Goal: Information Seeking & Learning: Find specific fact

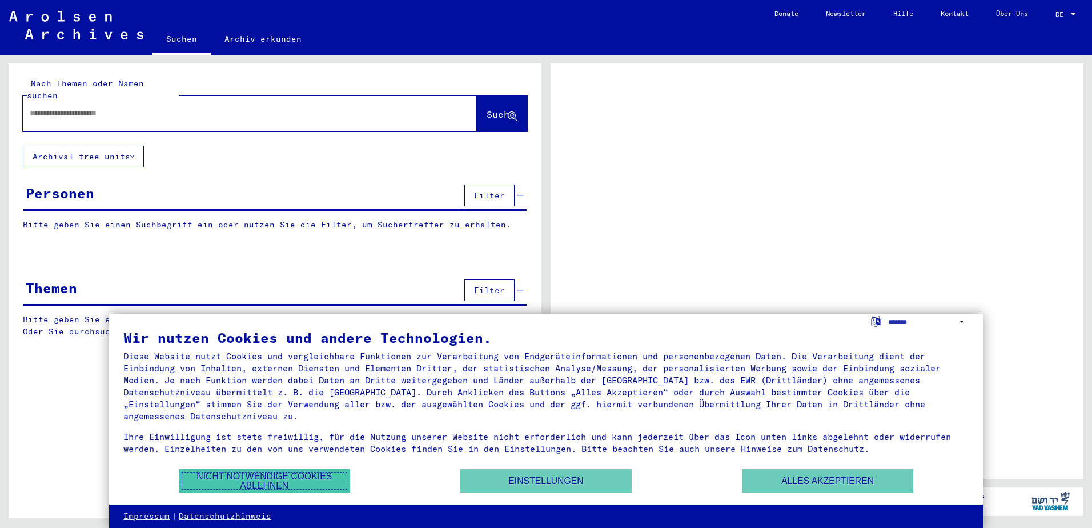
click at [310, 482] on button "Nicht notwendige Cookies ablehnen" at bounding box center [264, 480] width 171 height 23
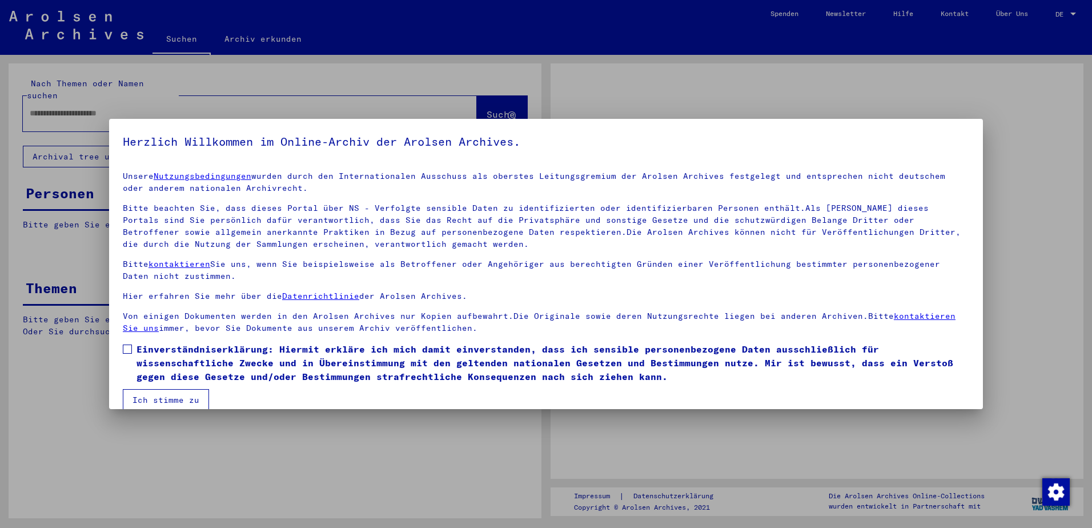
click at [98, 98] on div at bounding box center [546, 264] width 1092 height 528
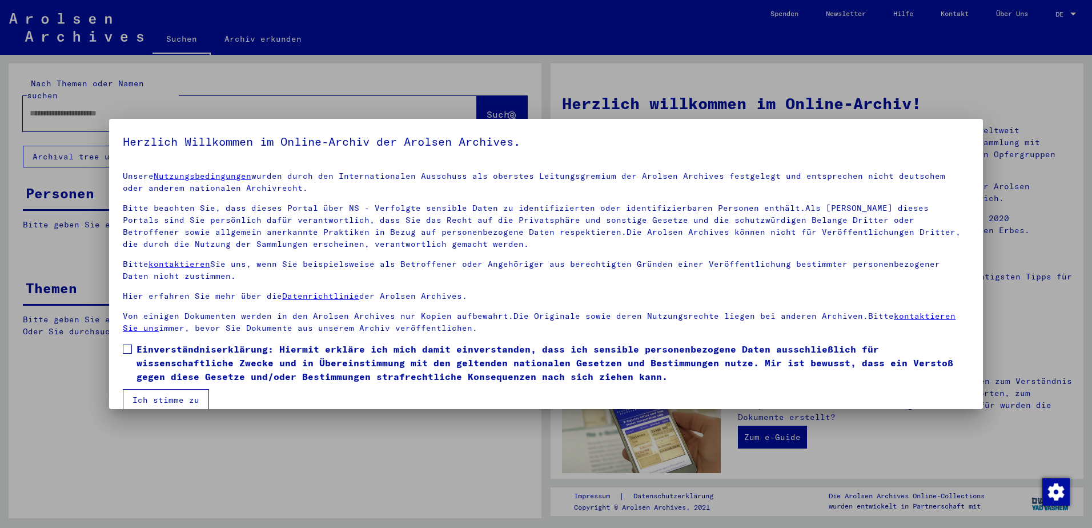
click at [127, 351] on span at bounding box center [127, 348] width 9 height 9
click at [155, 396] on button "Ich stimme zu" at bounding box center [166, 400] width 86 height 22
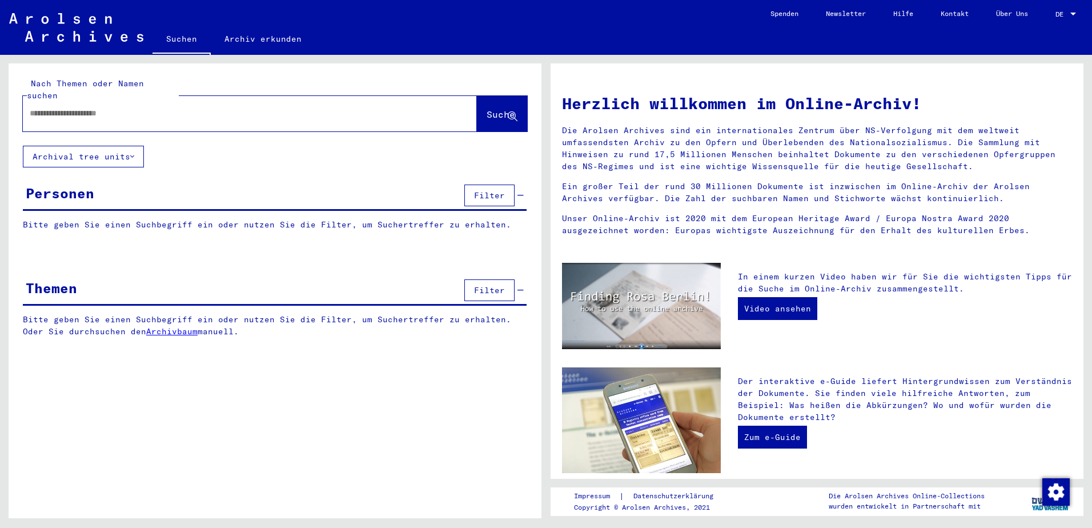
click at [496, 188] on button "Filter" at bounding box center [489, 195] width 50 height 22
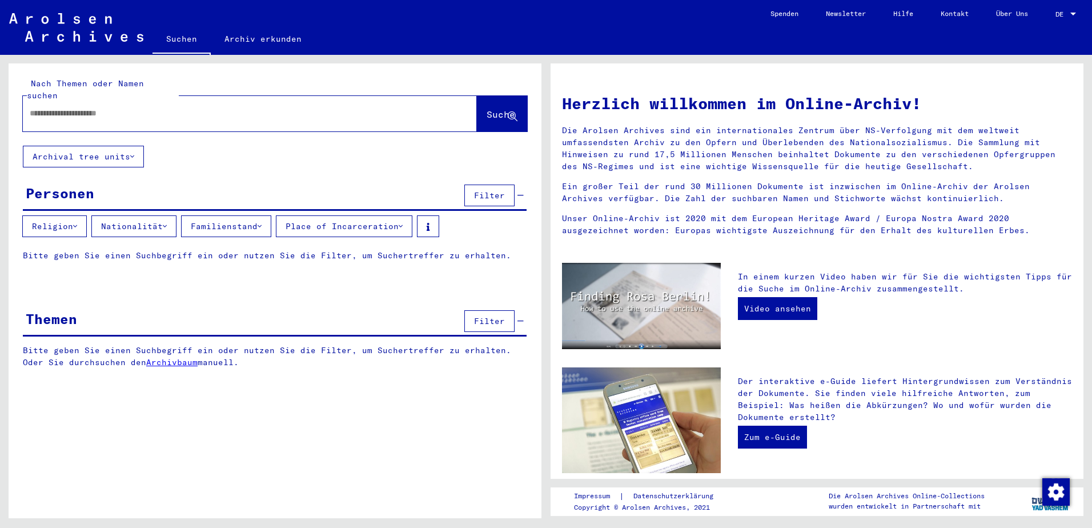
click at [77, 183] on div "Personen" at bounding box center [60, 193] width 69 height 21
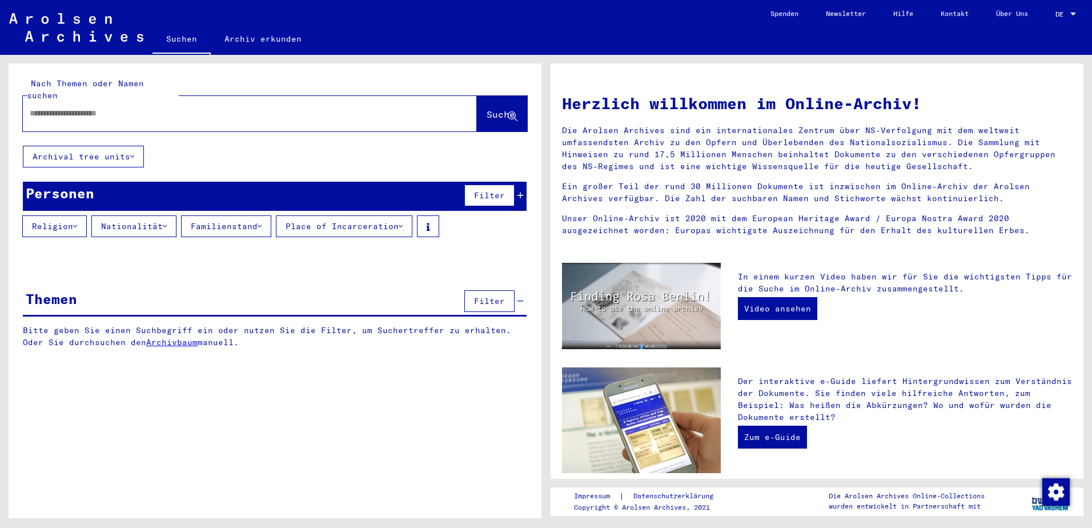
click at [155, 107] on input "text" at bounding box center [236, 113] width 413 height 12
type input "**********"
click at [491, 96] on button "Suche" at bounding box center [502, 113] width 50 height 35
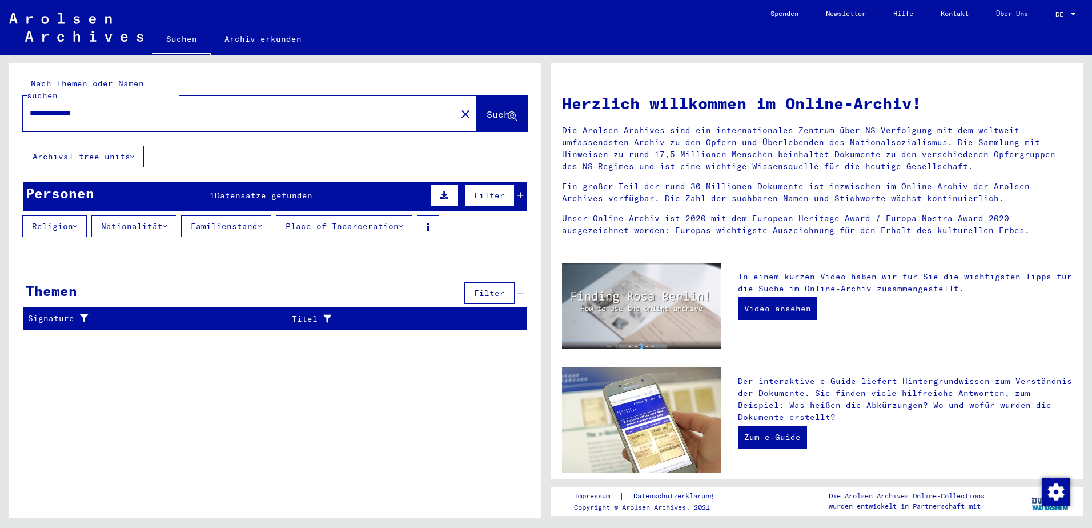
click at [278, 190] on span "Datensätze gefunden" at bounding box center [264, 195] width 98 height 10
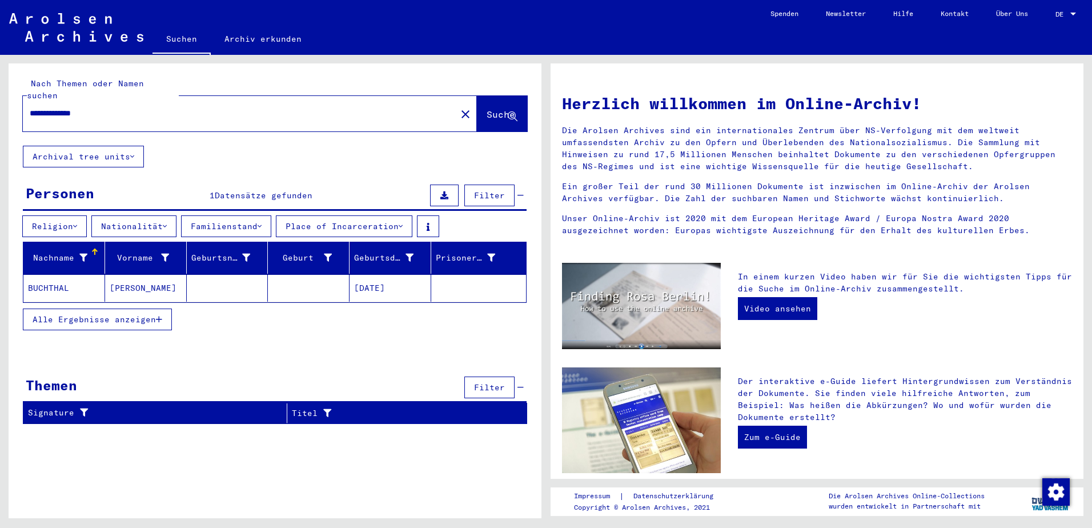
click at [67, 281] on mat-cell "BUCHTHAL" at bounding box center [64, 287] width 82 height 27
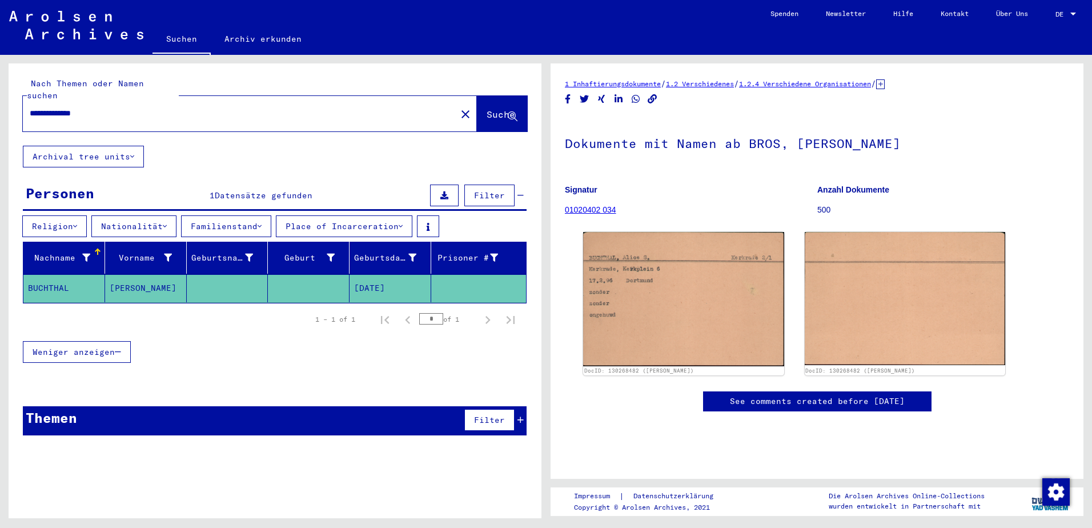
click at [885, 82] on icon at bounding box center [880, 84] width 9 height 10
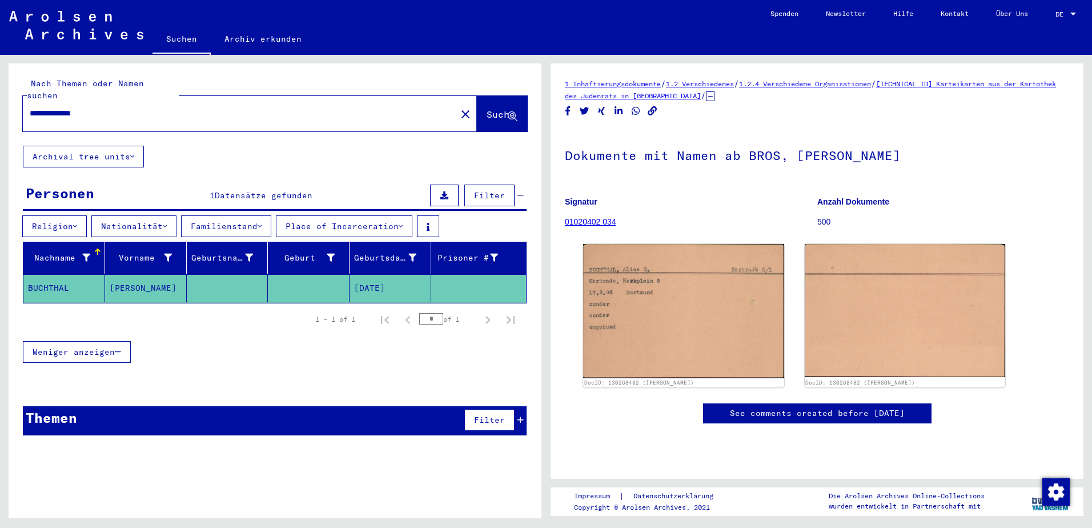
scroll to position [57, 0]
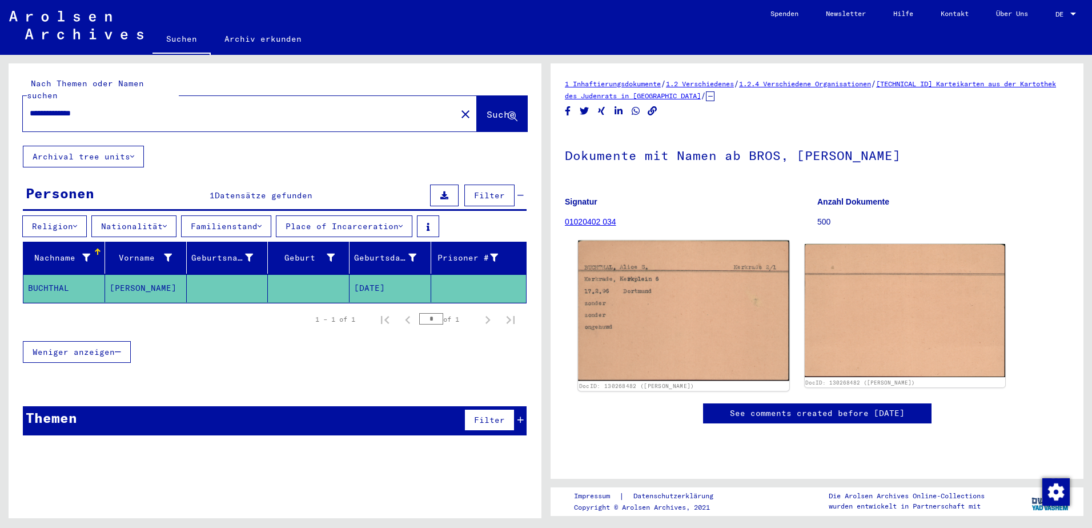
click at [686, 246] on img at bounding box center [683, 310] width 211 height 141
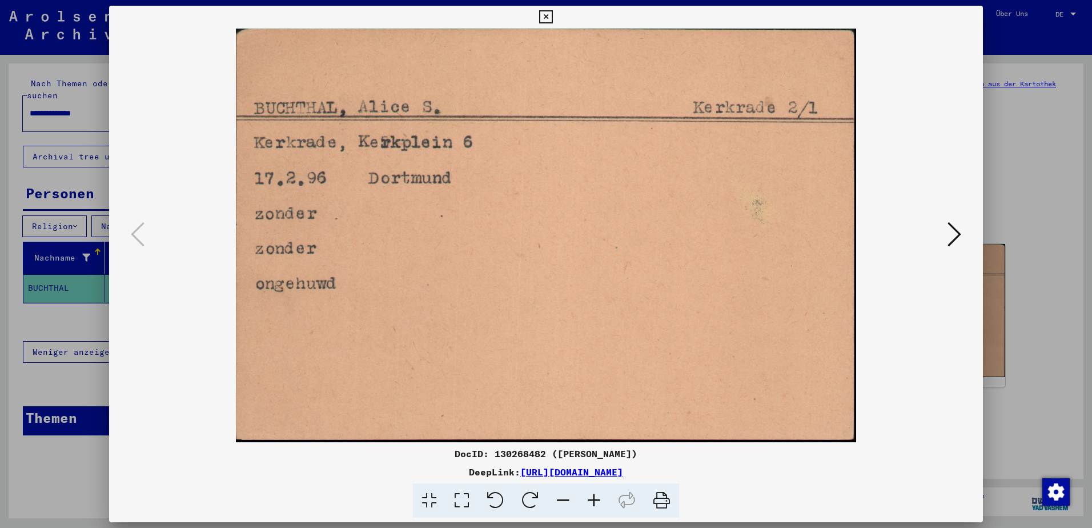
click at [949, 245] on icon at bounding box center [955, 233] width 14 height 27
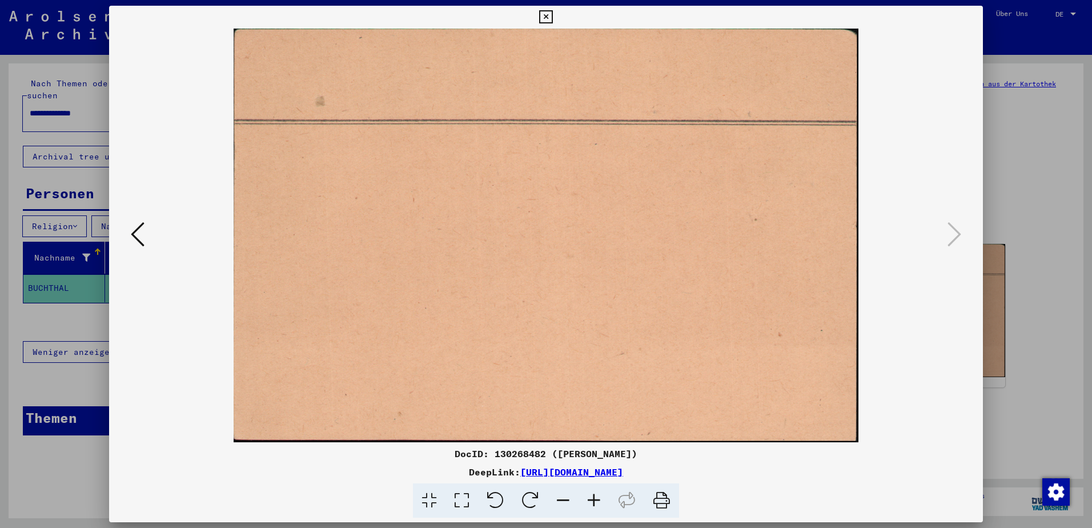
click at [133, 236] on icon at bounding box center [138, 233] width 14 height 27
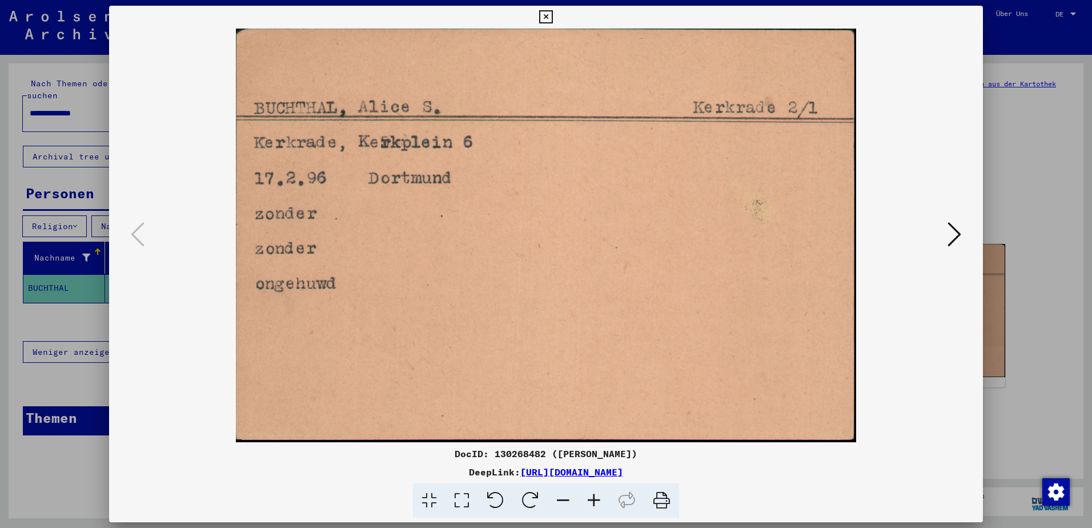
click at [1025, 195] on div at bounding box center [546, 264] width 1092 height 528
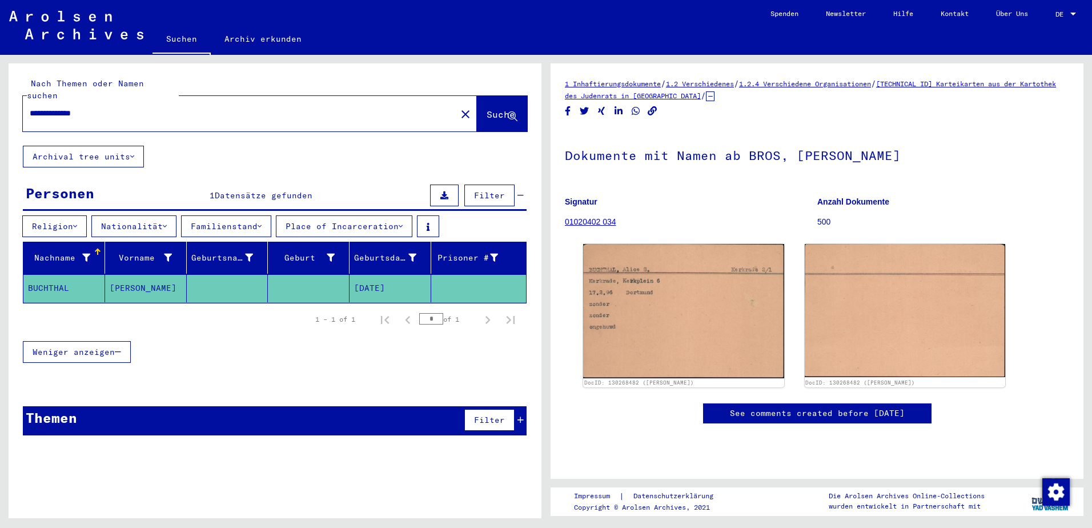
scroll to position [0, 0]
click at [596, 224] on link "01020402 034" at bounding box center [590, 221] width 51 height 9
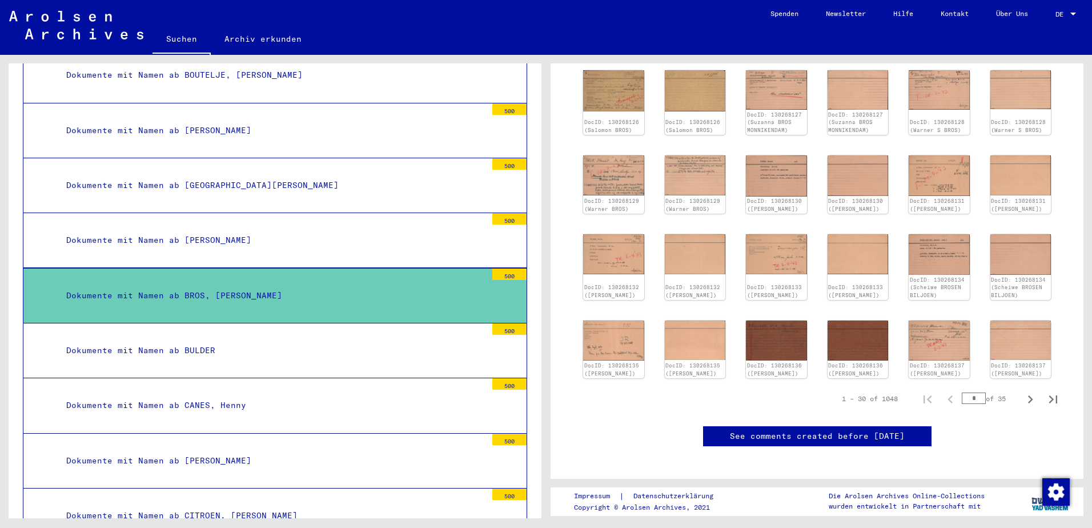
scroll to position [343, 0]
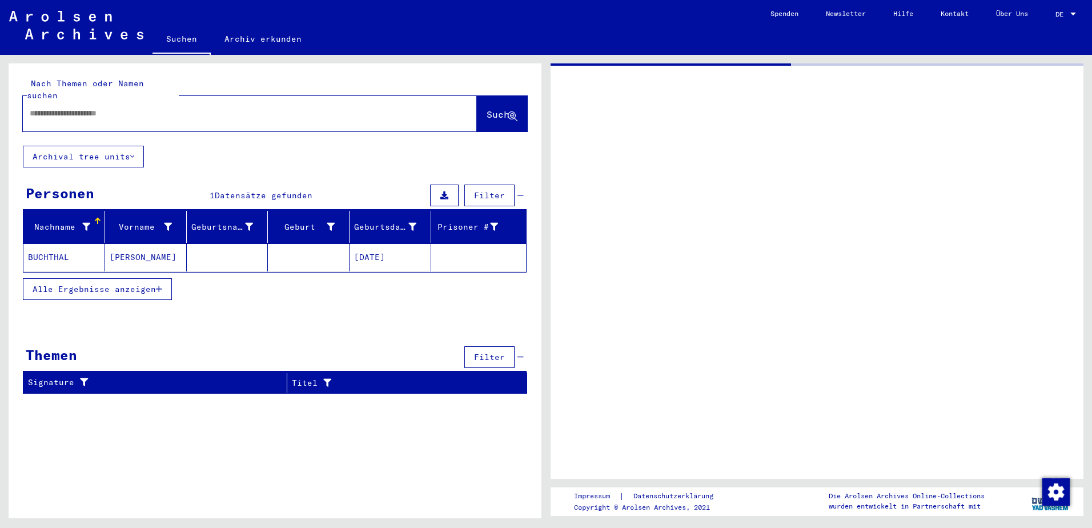
type input "*********"
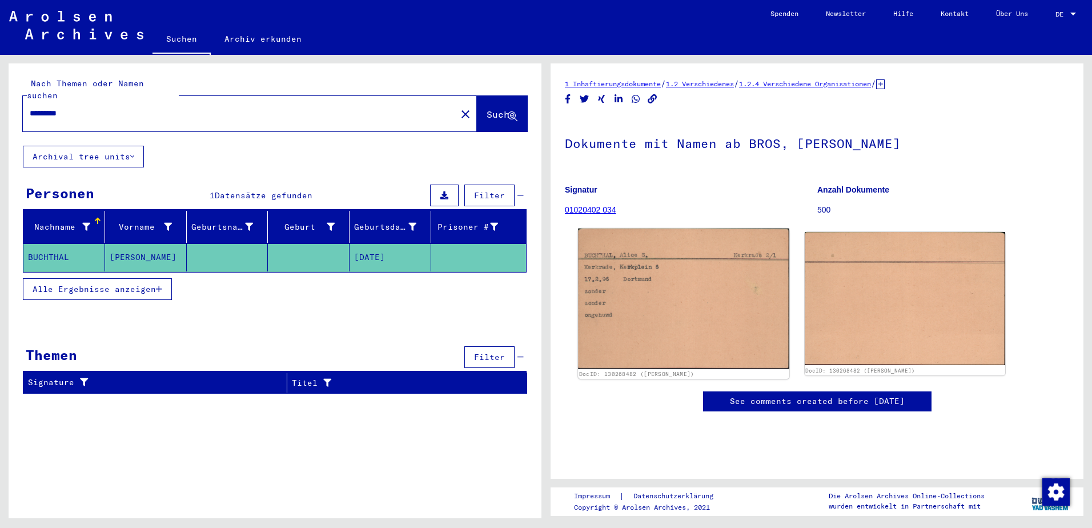
click at [744, 290] on img at bounding box center [683, 298] width 211 height 141
